Goal: Task Accomplishment & Management: Use online tool/utility

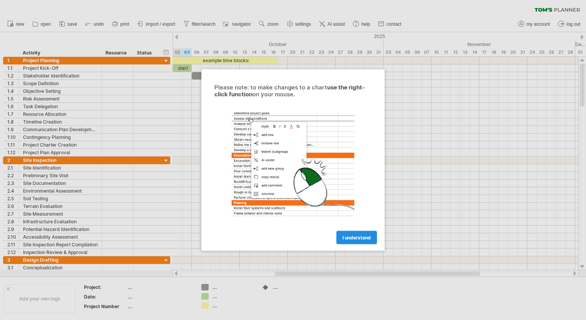
click at [351, 238] on span "I understand" at bounding box center [356, 238] width 28 height 6
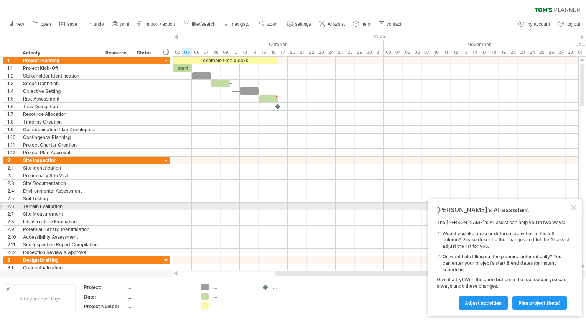
click at [576, 210] on div at bounding box center [573, 207] width 6 height 6
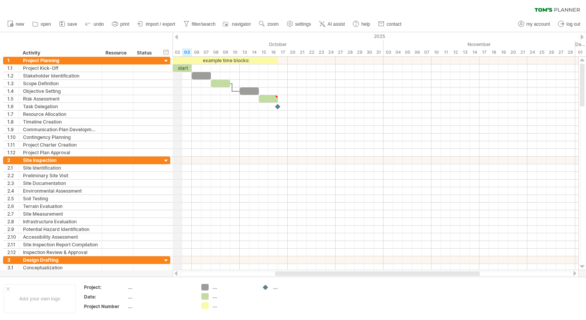
click at [178, 37] on div "2025" at bounding box center [186, 36] width 1217 height 8
click at [176, 35] on div at bounding box center [176, 37] width 3 height 5
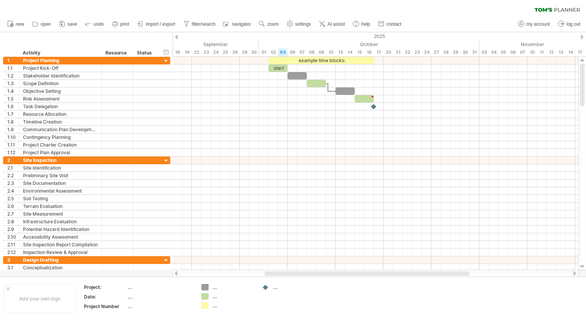
click at [583, 35] on div at bounding box center [581, 37] width 3 height 5
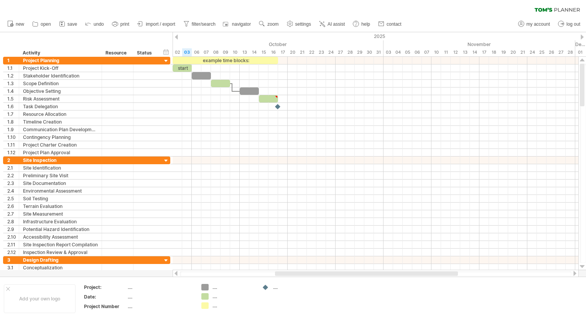
click at [583, 35] on div at bounding box center [581, 37] width 3 height 5
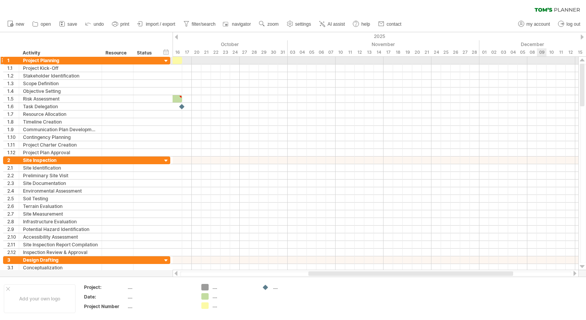
click at [543, 59] on div at bounding box center [376, 61] width 406 height 8
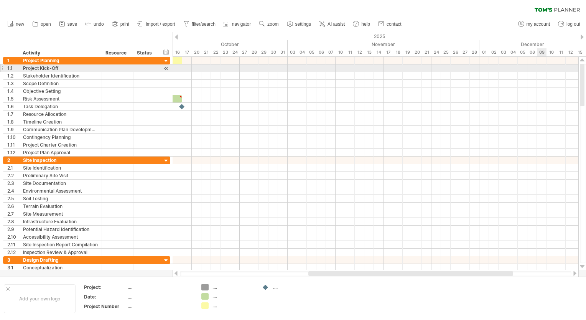
click at [542, 65] on div at bounding box center [376, 68] width 406 height 8
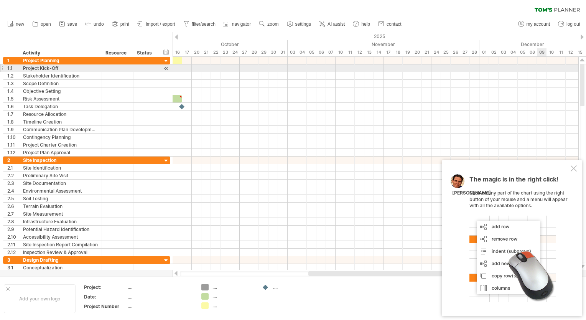
click at [542, 65] on div at bounding box center [376, 68] width 406 height 8
click at [542, 70] on div at bounding box center [376, 68] width 406 height 8
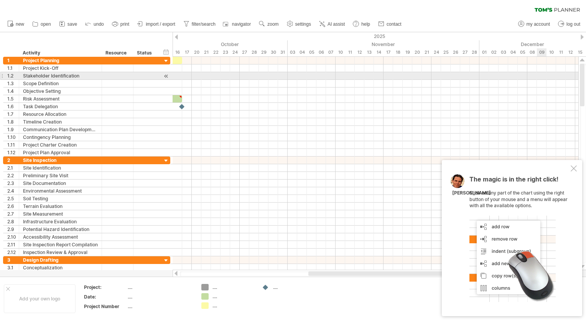
click at [543, 78] on div at bounding box center [376, 76] width 406 height 8
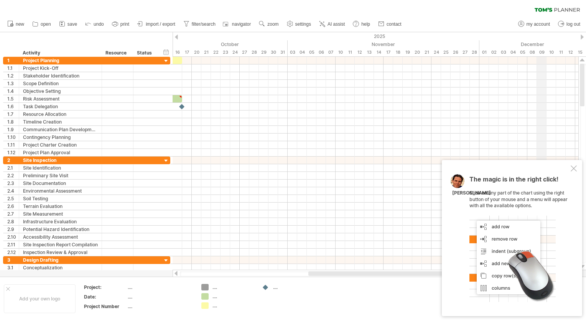
click at [541, 51] on div "09" at bounding box center [542, 52] width 10 height 8
click at [550, 53] on div "10" at bounding box center [551, 52] width 10 height 8
click at [544, 51] on div "09" at bounding box center [542, 52] width 10 height 8
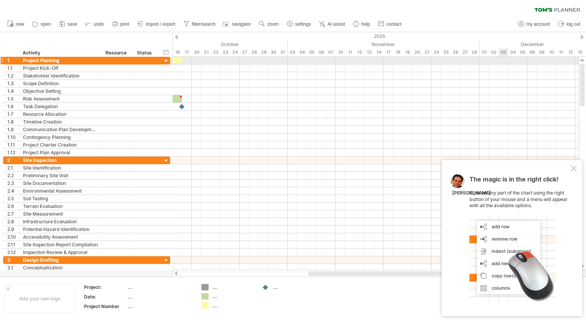
click at [501, 57] on div at bounding box center [376, 61] width 406 height 8
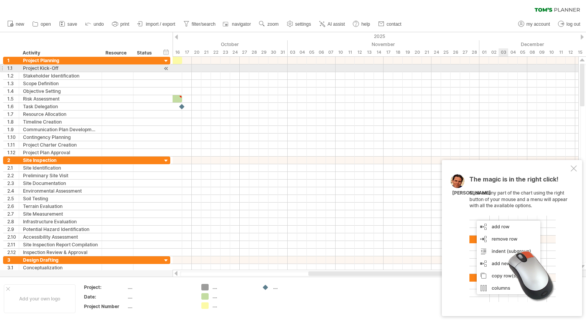
click at [502, 66] on div at bounding box center [376, 68] width 406 height 8
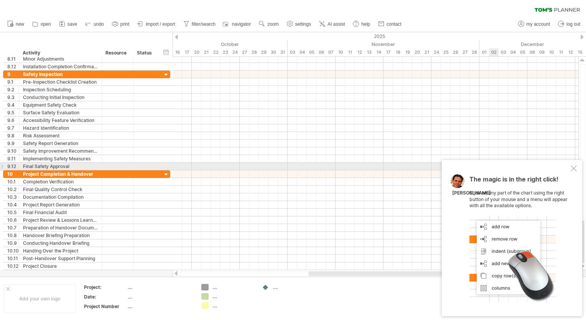
click at [575, 169] on div at bounding box center [573, 168] width 6 height 6
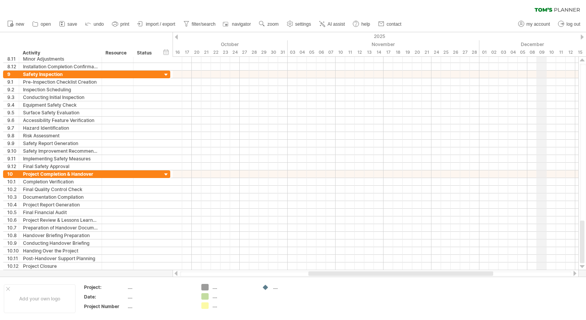
click at [542, 51] on div "09" at bounding box center [542, 52] width 10 height 8
click at [579, 42] on div "December" at bounding box center [589, 44] width 220 height 8
click at [581, 38] on div at bounding box center [581, 37] width 3 height 5
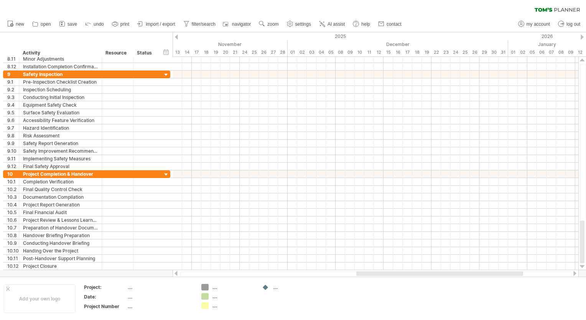
click at [581, 38] on div at bounding box center [581, 37] width 3 height 5
click at [570, 51] on div "20" at bounding box center [570, 52] width 10 height 8
